Goal: Task Accomplishment & Management: Complete application form

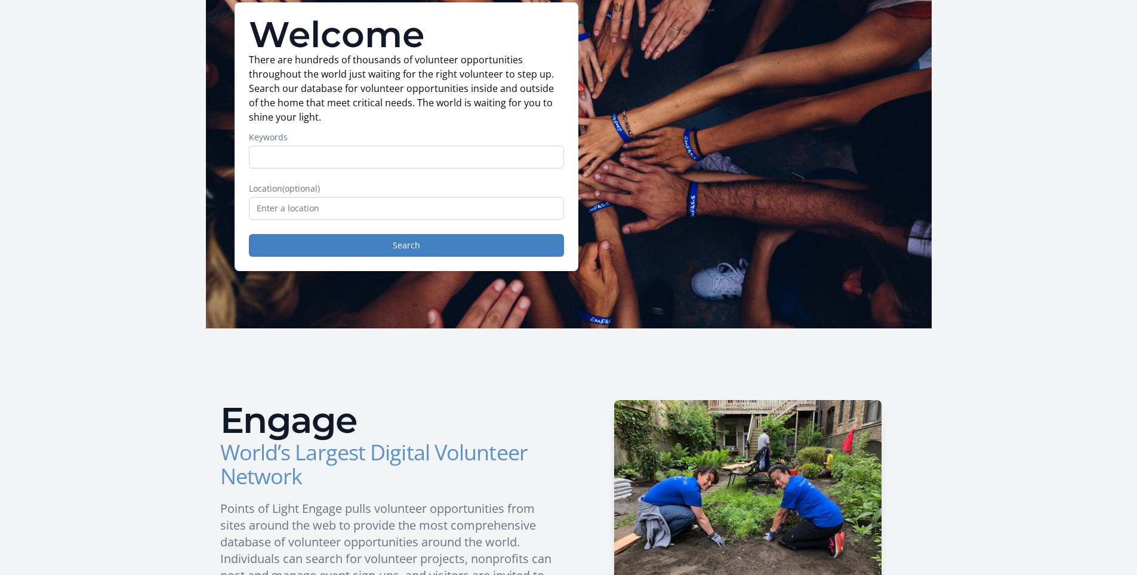
scroll to position [119, 0]
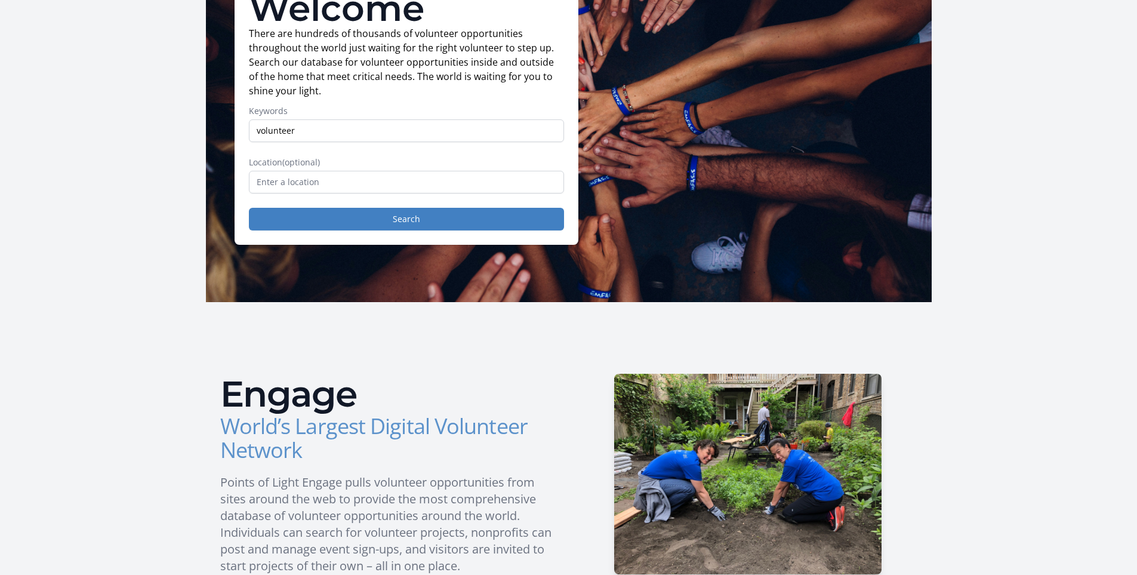
type input "volunteer"
click at [249, 208] on button "Search" at bounding box center [406, 219] width 315 height 23
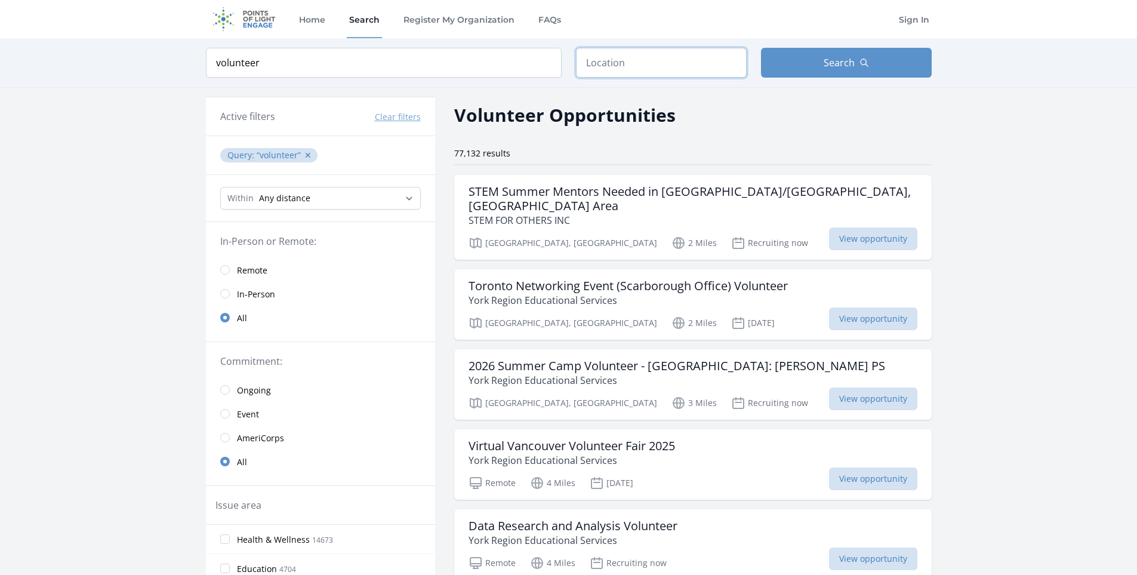
click at [618, 63] on input "text" at bounding box center [661, 63] width 171 height 30
click at [648, 66] on input "text" at bounding box center [661, 63] width 171 height 30
type input "Scarborough, ON, Canada"
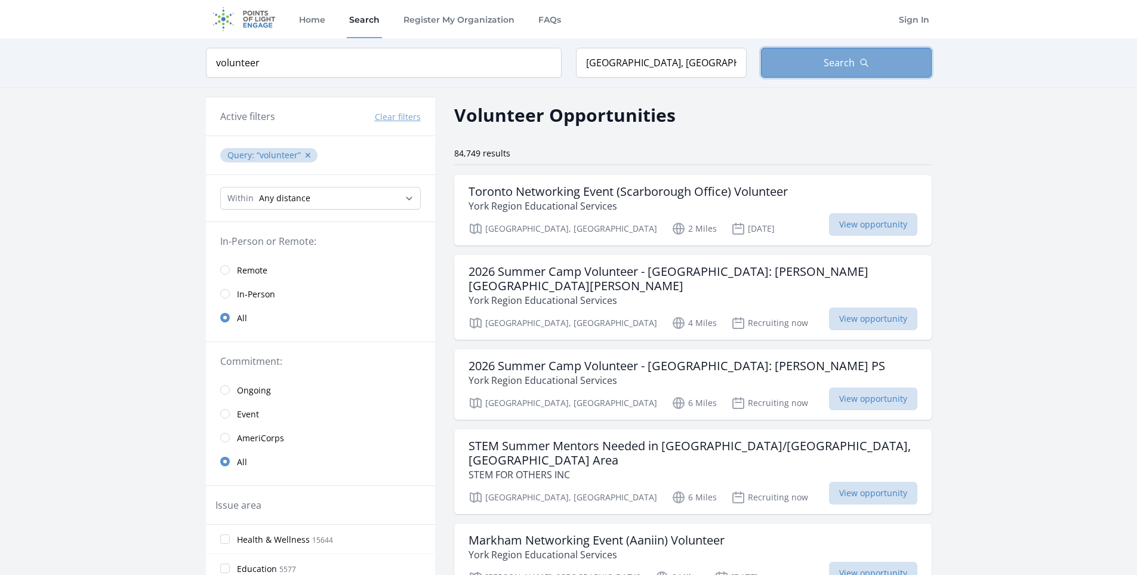
click at [882, 68] on button "Search" at bounding box center [846, 63] width 171 height 30
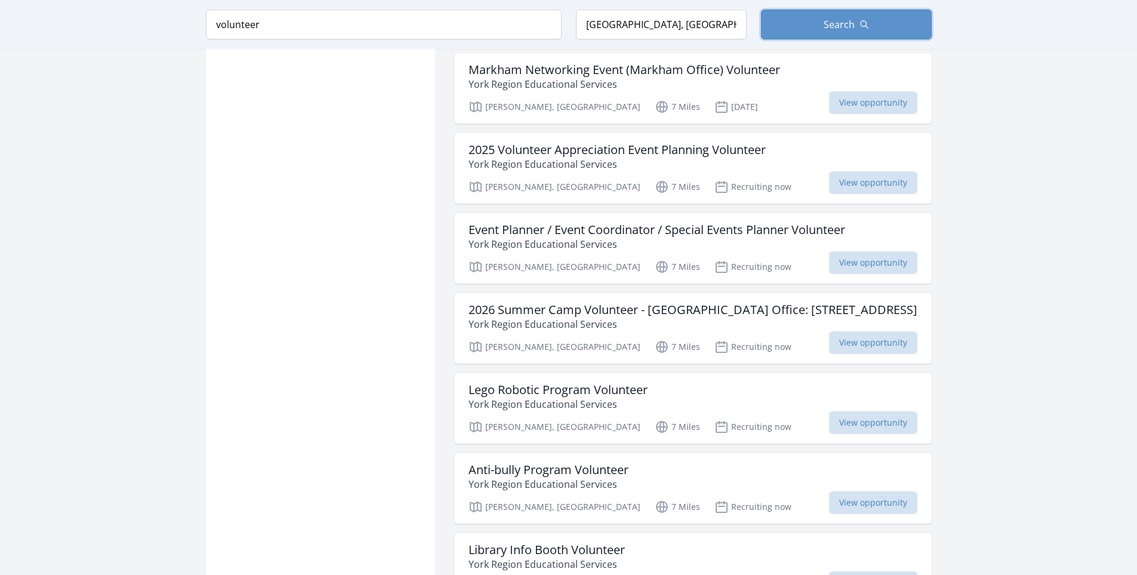
scroll to position [1194, 0]
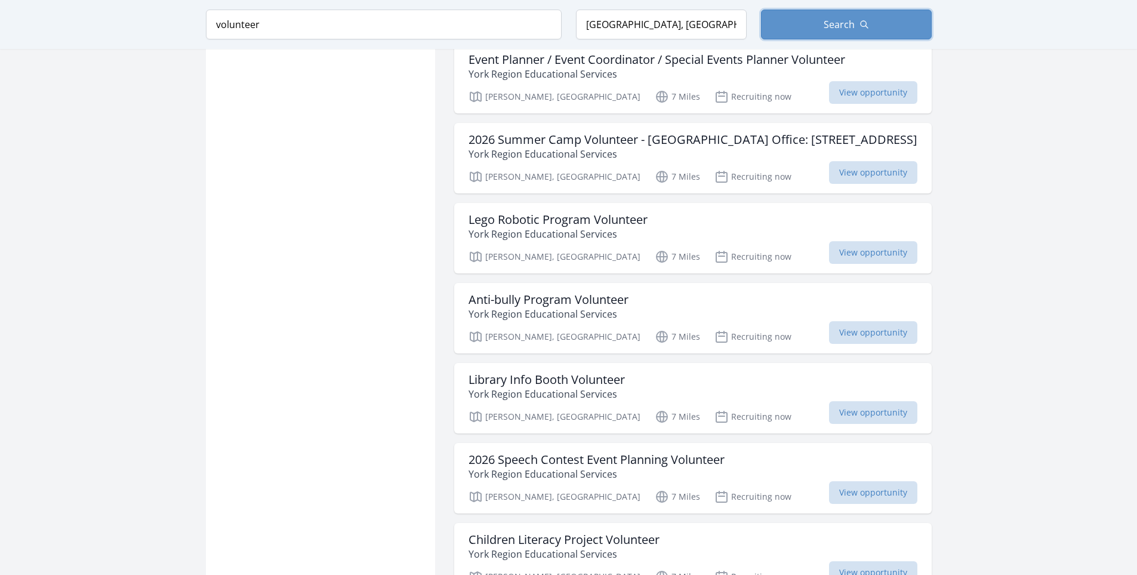
scroll to position [1373, 0]
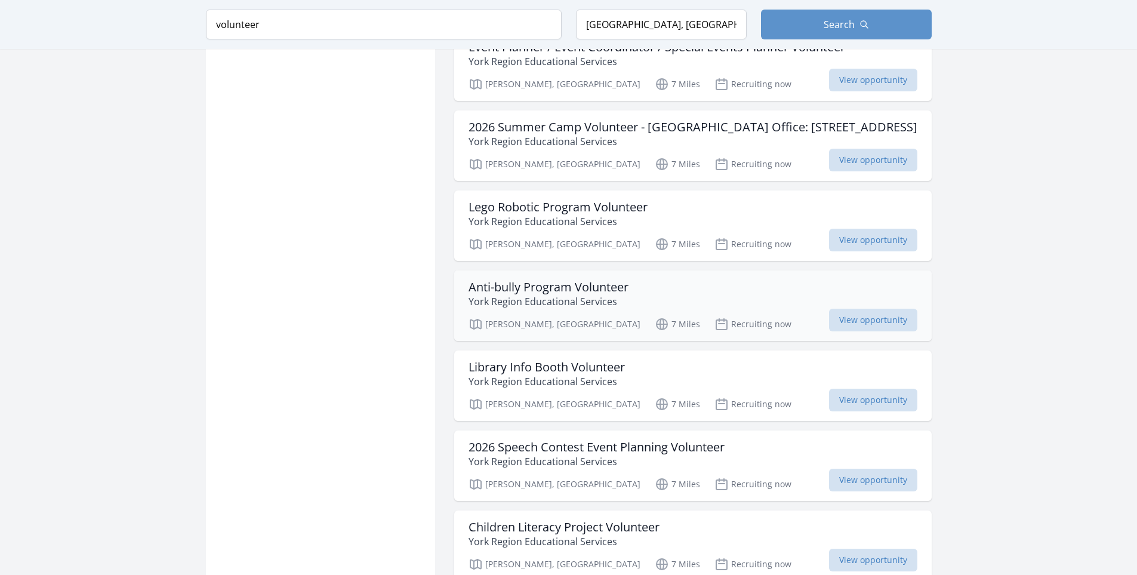
click at [758, 280] on div "Anti-bully Program Volunteer York Region Educational Services" at bounding box center [693, 294] width 449 height 29
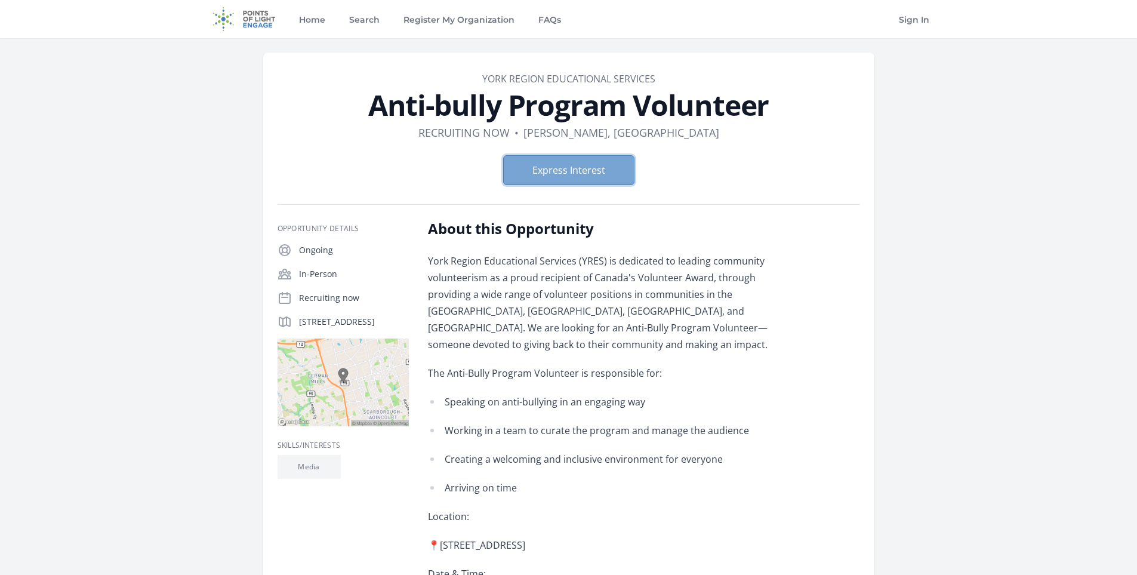
click at [600, 160] on button "Express Interest" at bounding box center [568, 170] width 131 height 30
